Goal: Transaction & Acquisition: Purchase product/service

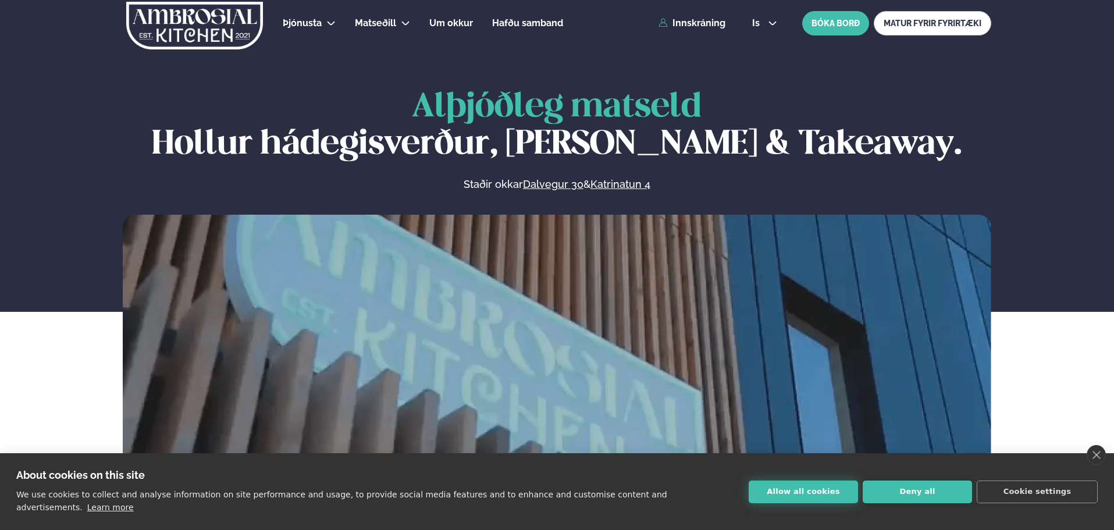
click at [790, 503] on button "Allow all cookies" at bounding box center [803, 492] width 109 height 23
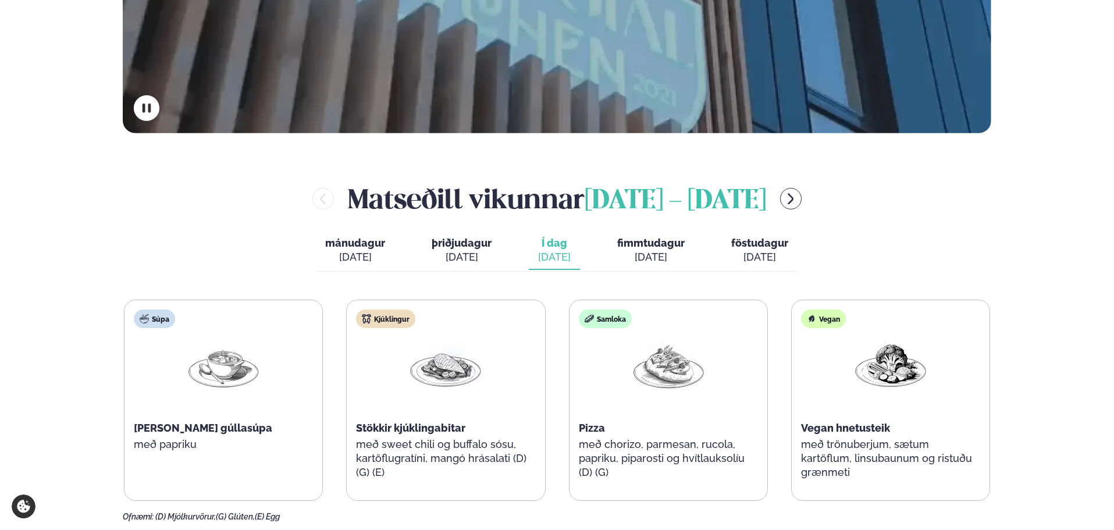
scroll to position [466, 0]
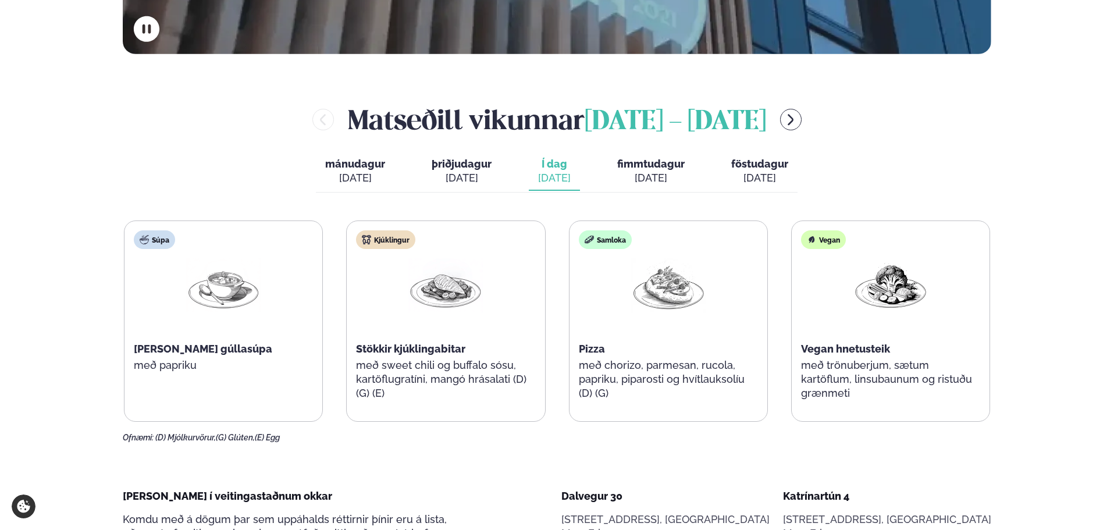
click at [446, 166] on span "þriðjudagur" at bounding box center [462, 164] width 60 height 12
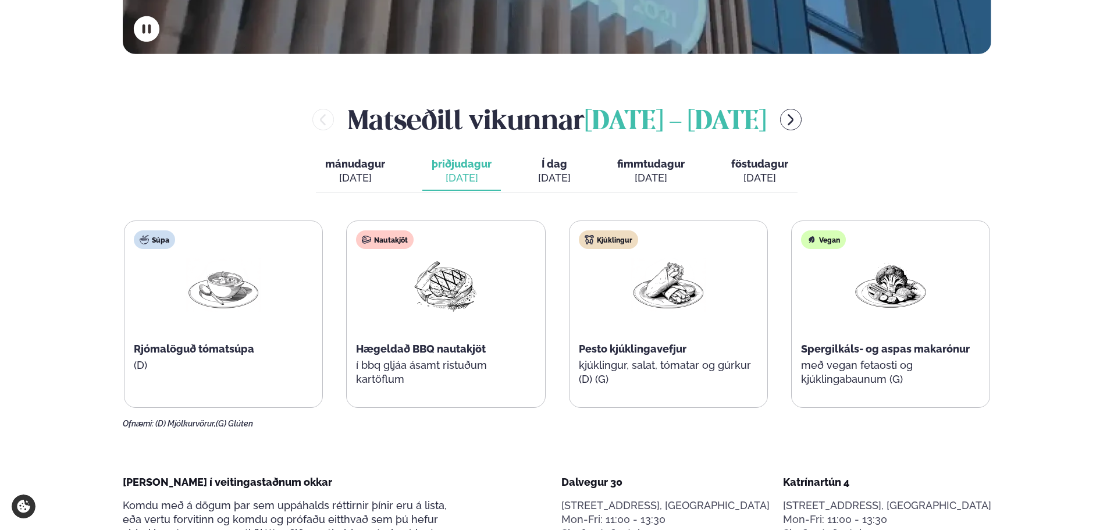
click at [557, 168] on span "Í dag" at bounding box center [554, 164] width 33 height 14
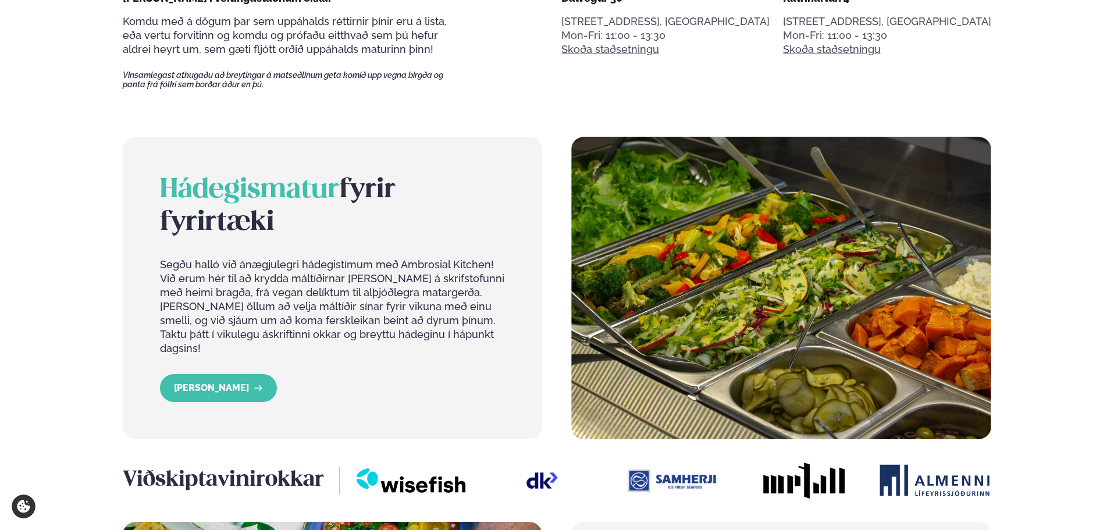
scroll to position [984, 0]
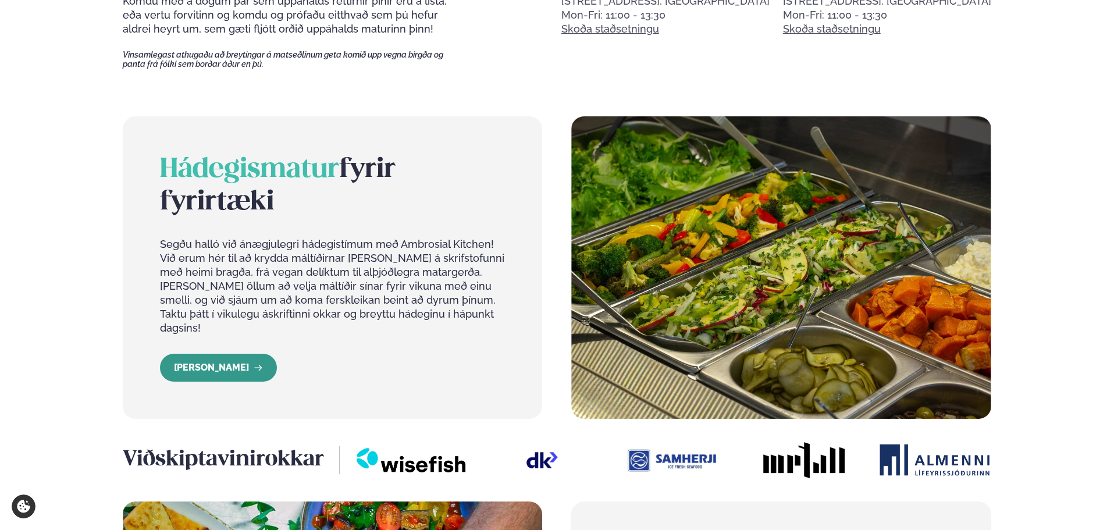
click at [216, 354] on link "[PERSON_NAME]" at bounding box center [218, 368] width 117 height 28
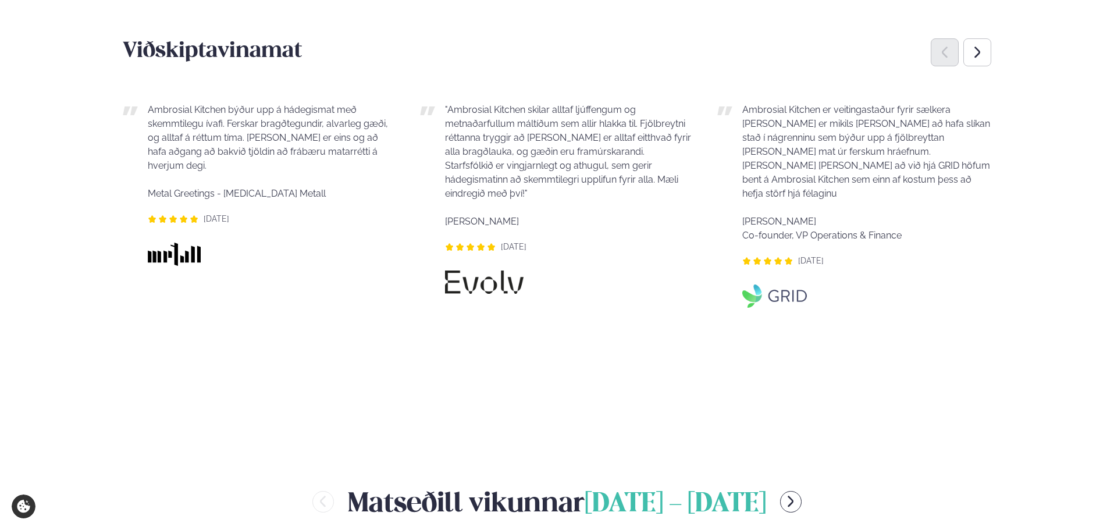
scroll to position [873, 0]
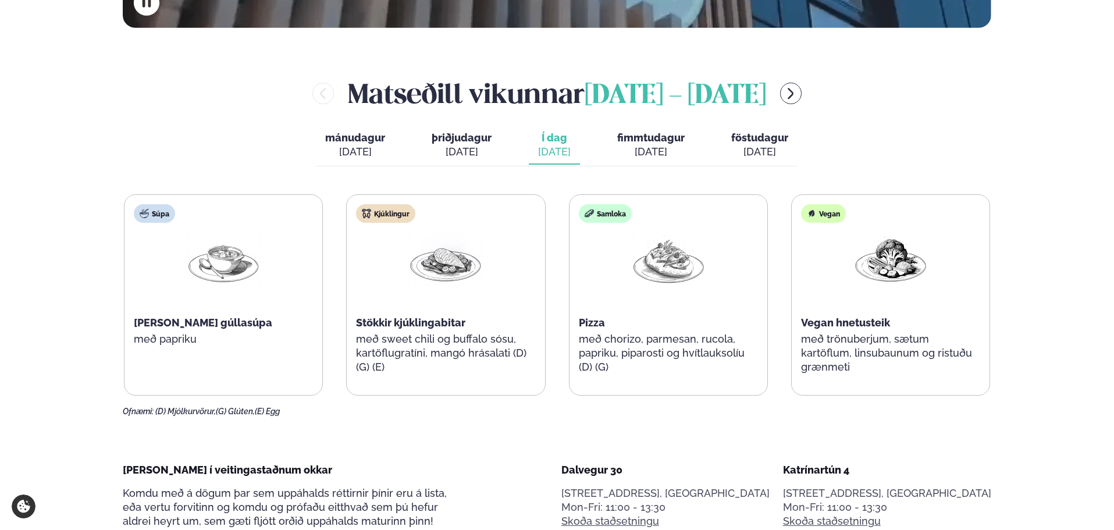
scroll to position [518, 0]
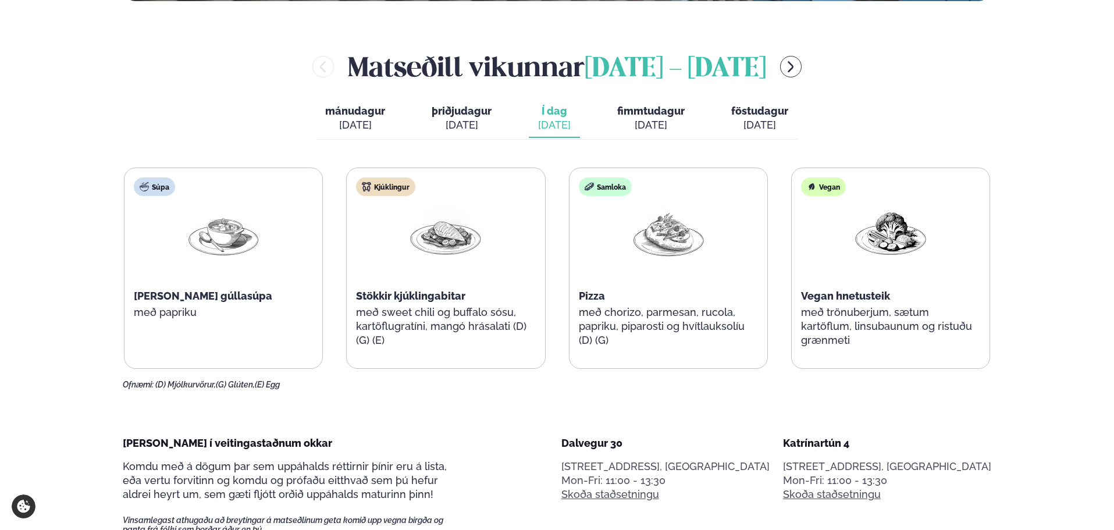
click at [644, 119] on div "[DATE]" at bounding box center [651, 125] width 68 height 14
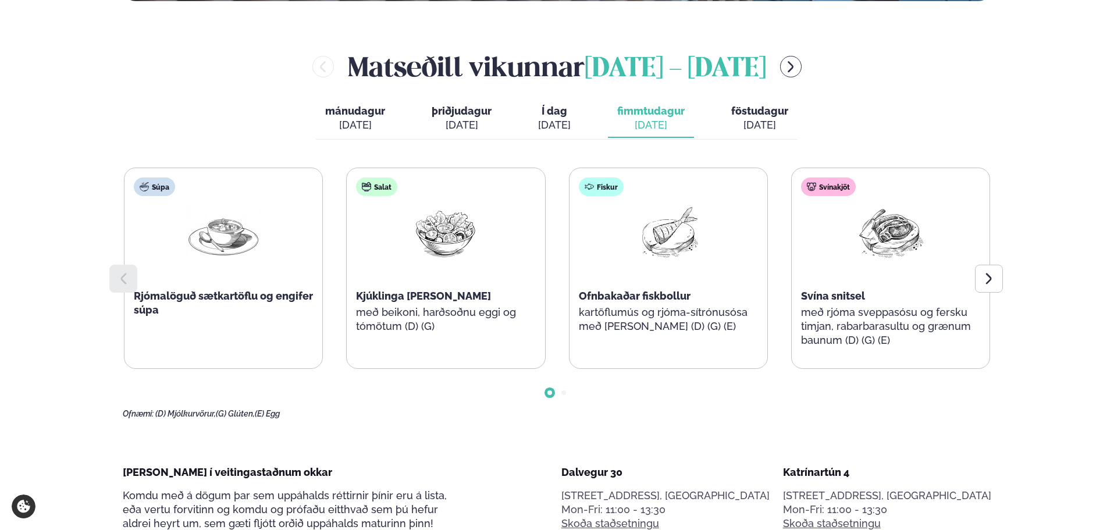
click at [757, 118] on div "[DATE]" at bounding box center [759, 125] width 57 height 14
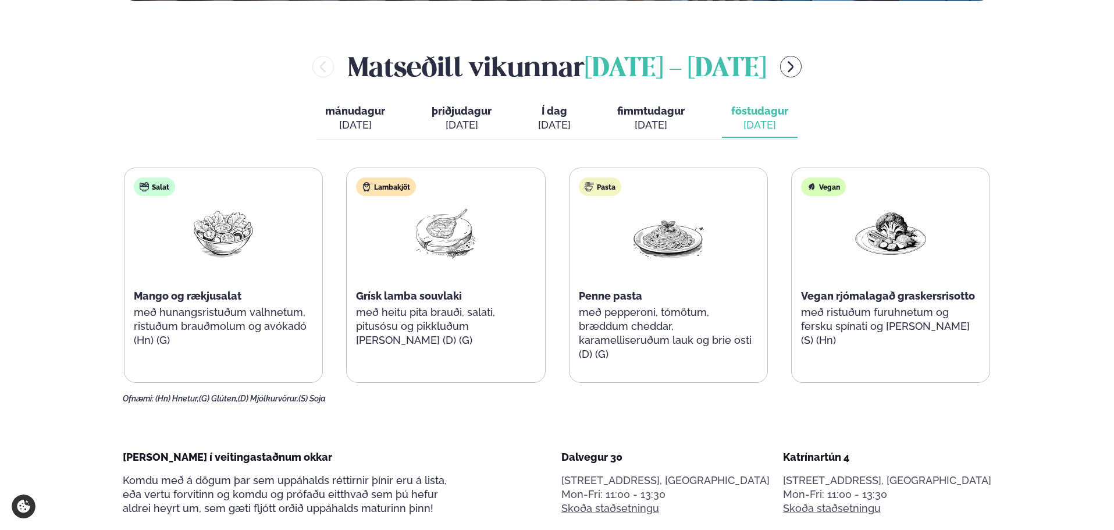
click at [574, 122] on button "Í dag Í d. [DATE]" at bounding box center [554, 119] width 51 height 38
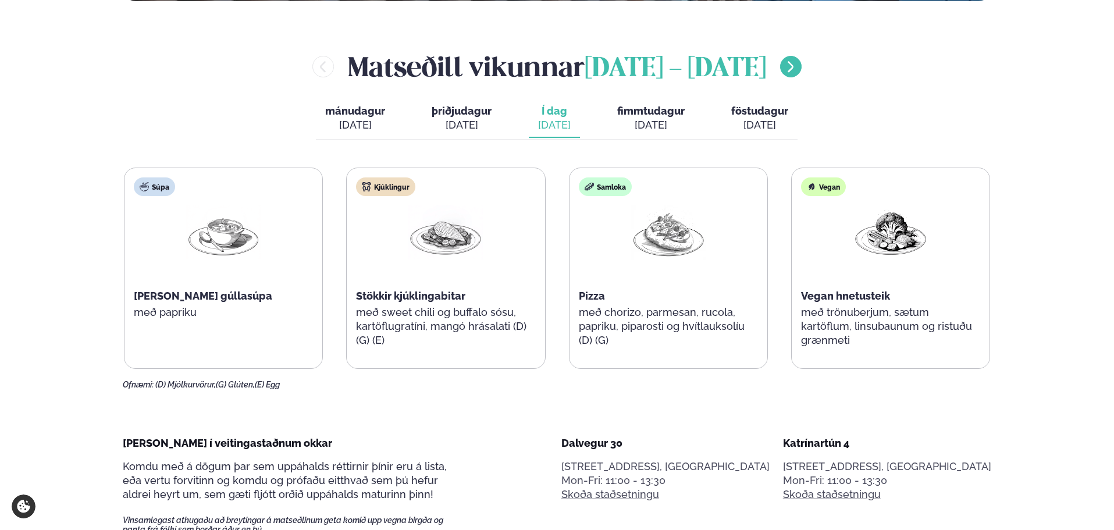
click at [798, 71] on icon "menu-btn-right" at bounding box center [791, 67] width 14 height 14
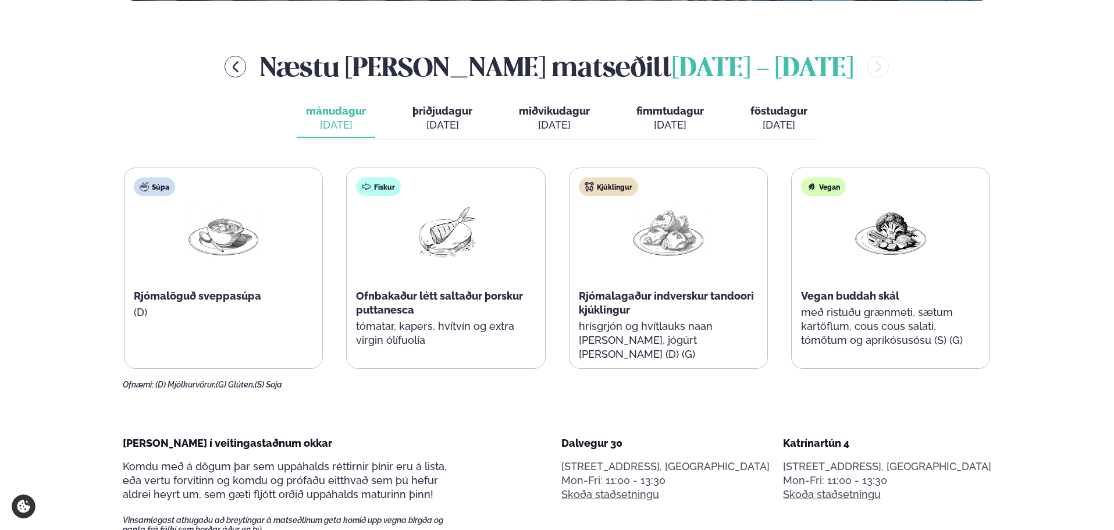
click at [450, 111] on span "þriðjudagur" at bounding box center [443, 111] width 60 height 12
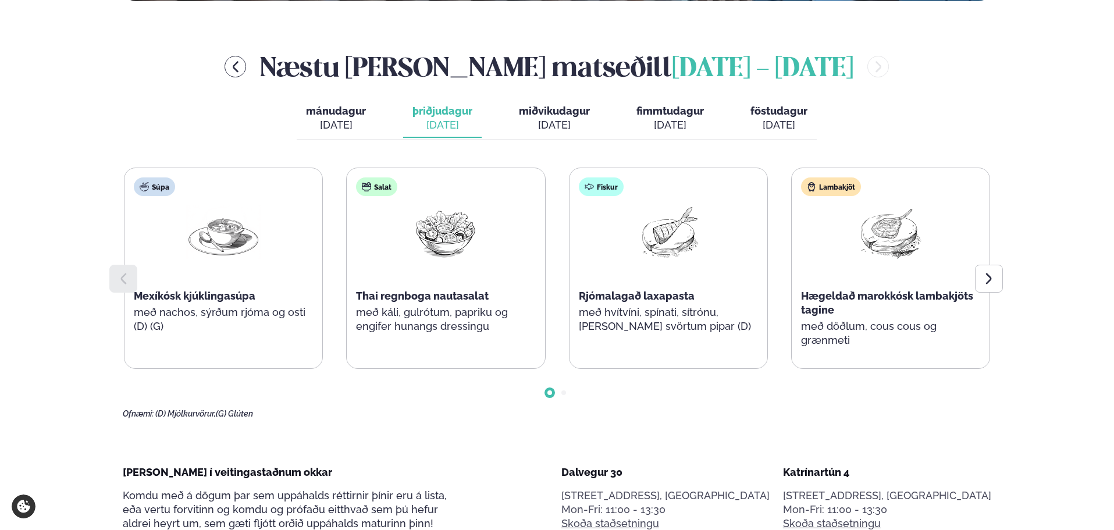
click at [565, 107] on span "miðvikudagur" at bounding box center [554, 111] width 71 height 12
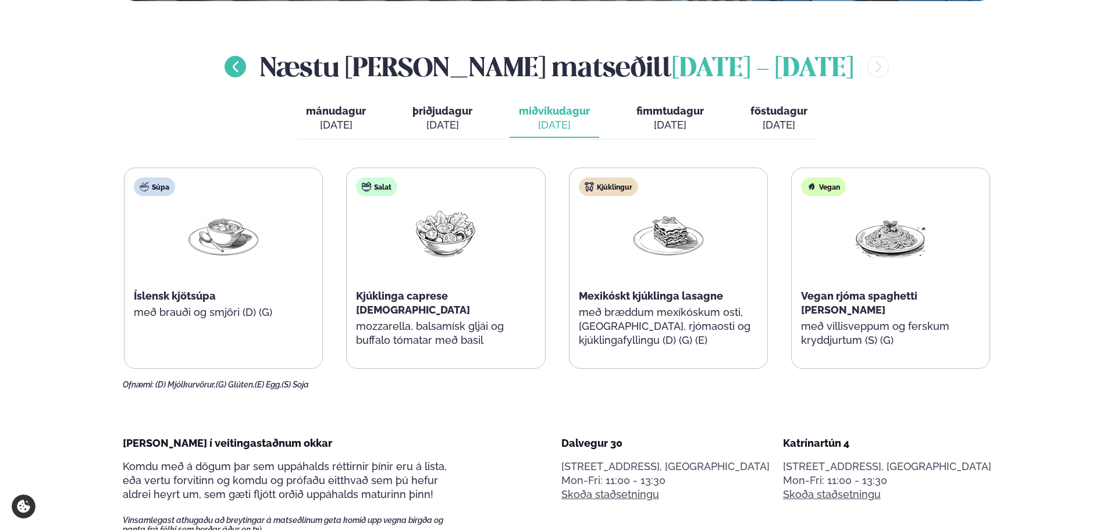
click at [246, 72] on button "menu-btn-left" at bounding box center [236, 67] width 22 height 22
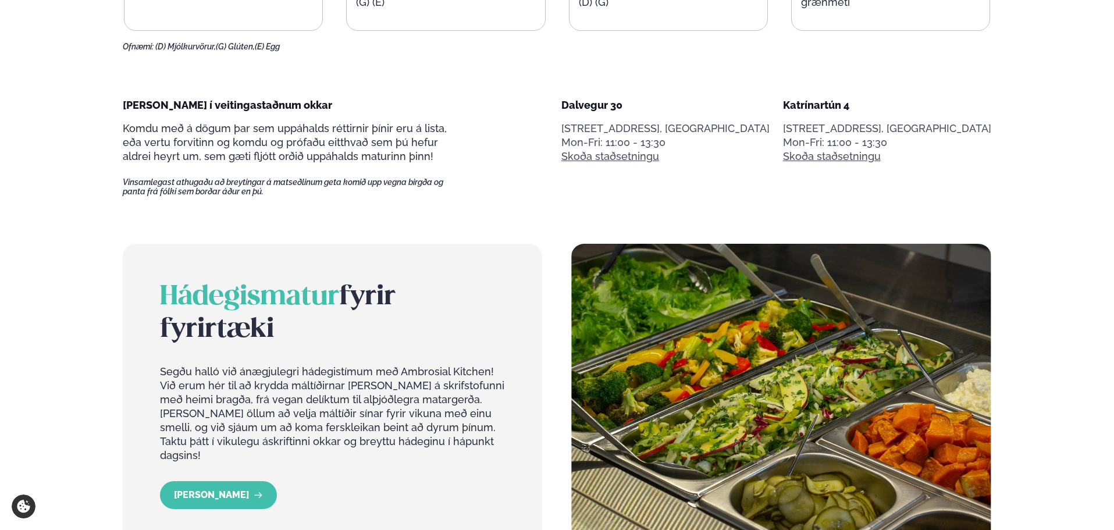
scroll to position [1042, 0]
